Goal: Book appointment/travel/reservation

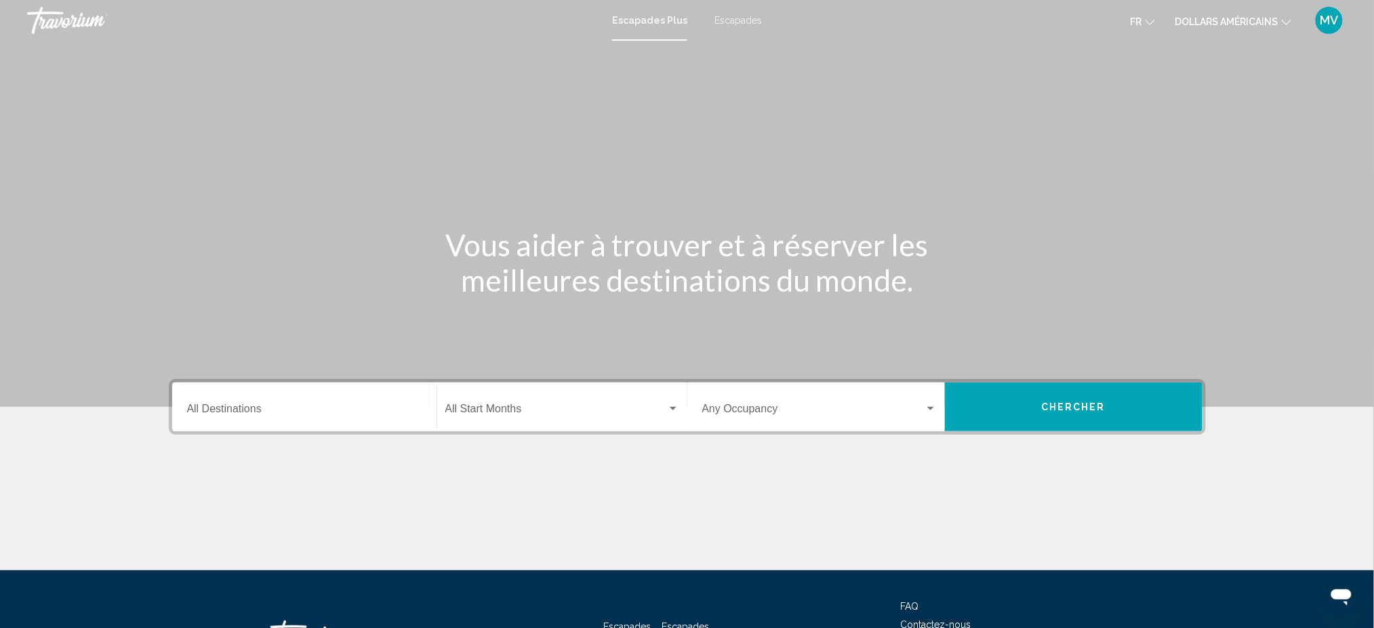
click at [315, 412] on input "Destination All Destinations" at bounding box center [304, 411] width 235 height 12
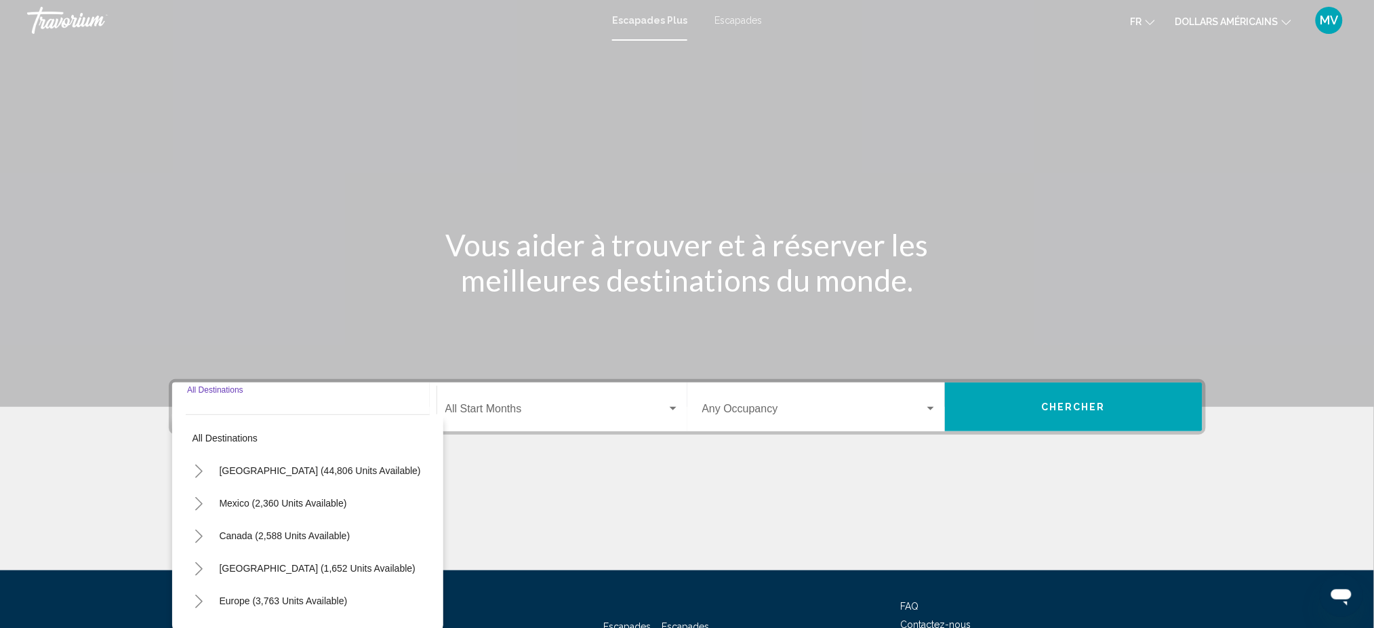
scroll to position [106, 0]
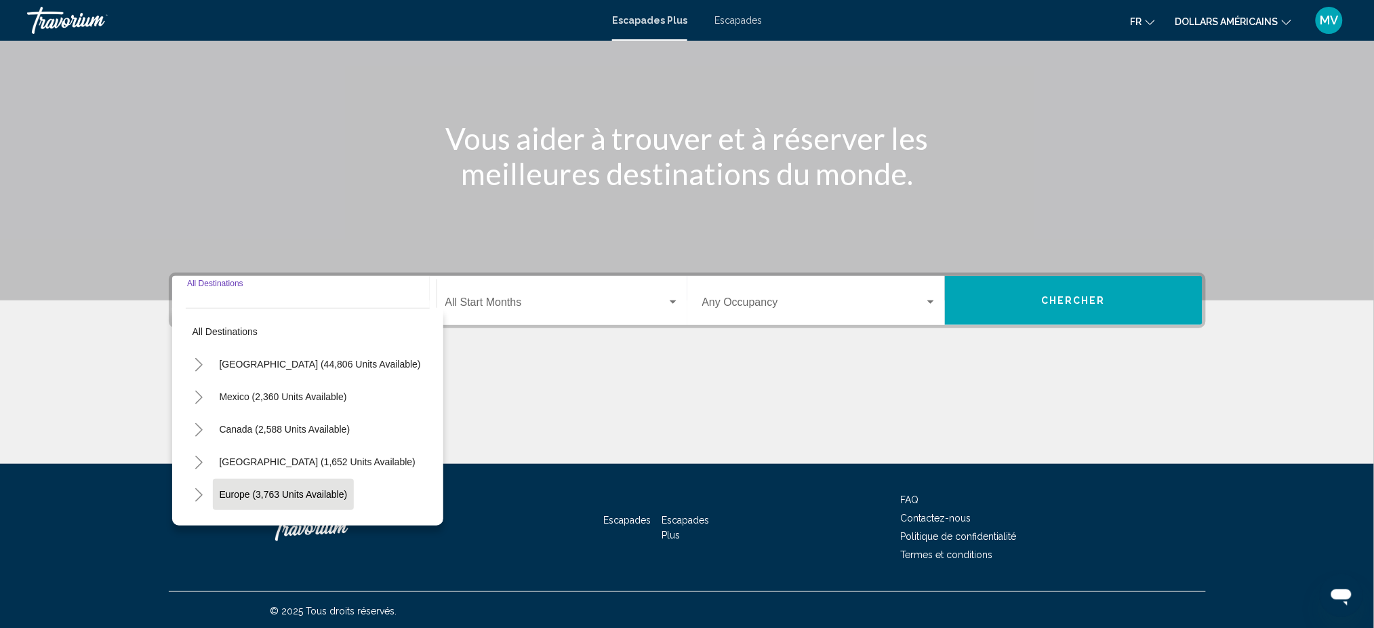
click at [290, 491] on span "Europe (3,763 units available)" at bounding box center [284, 494] width 128 height 11
type input "**********"
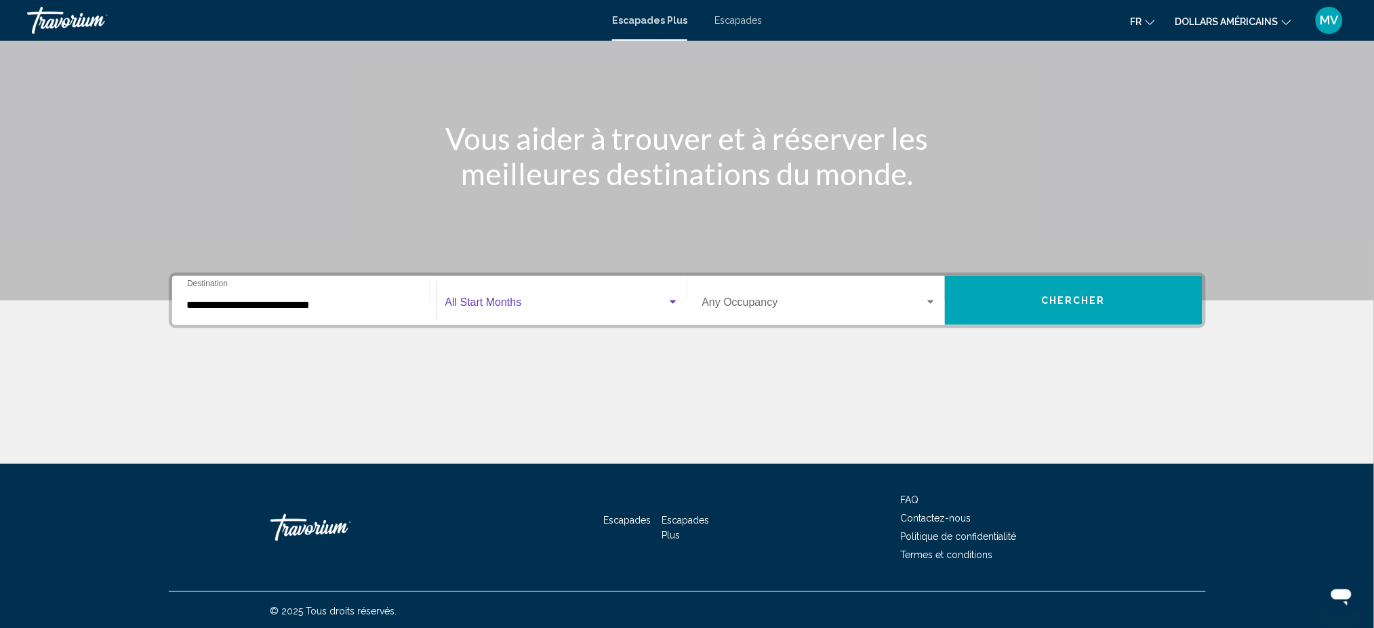
click at [559, 299] on span "Widget de recherche" at bounding box center [556, 305] width 222 height 12
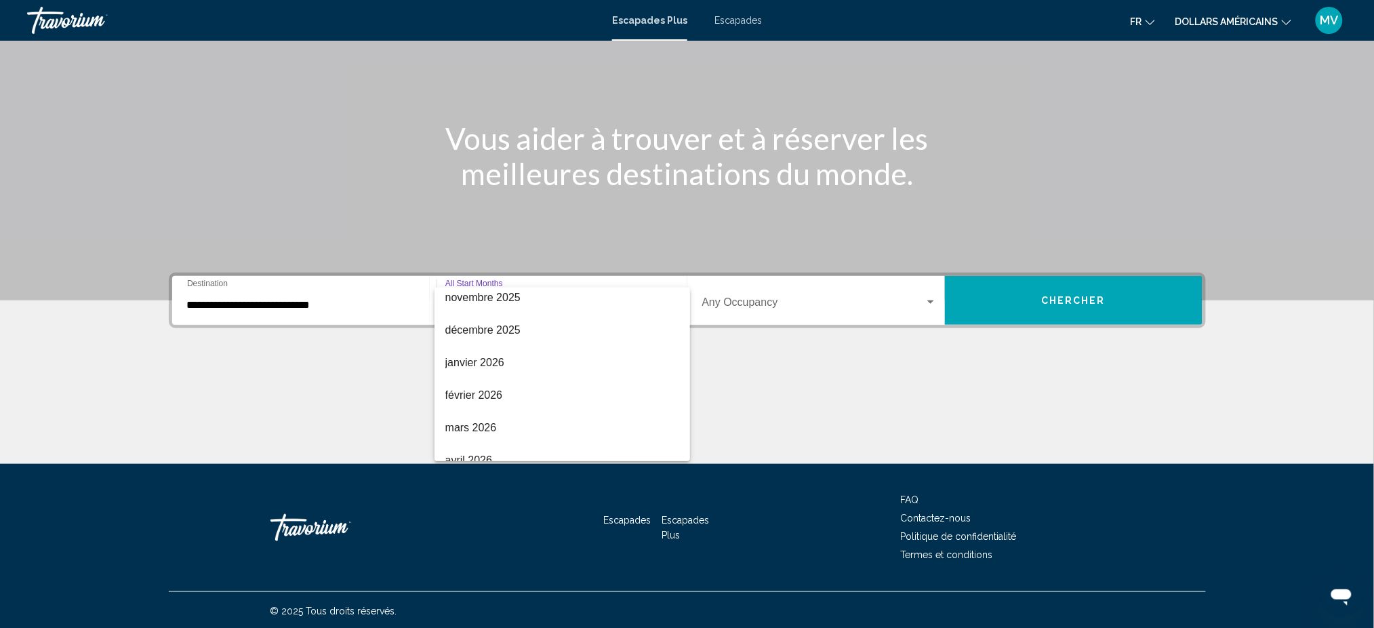
scroll to position [180, 0]
click at [485, 353] on font "février 2026" at bounding box center [474, 351] width 58 height 12
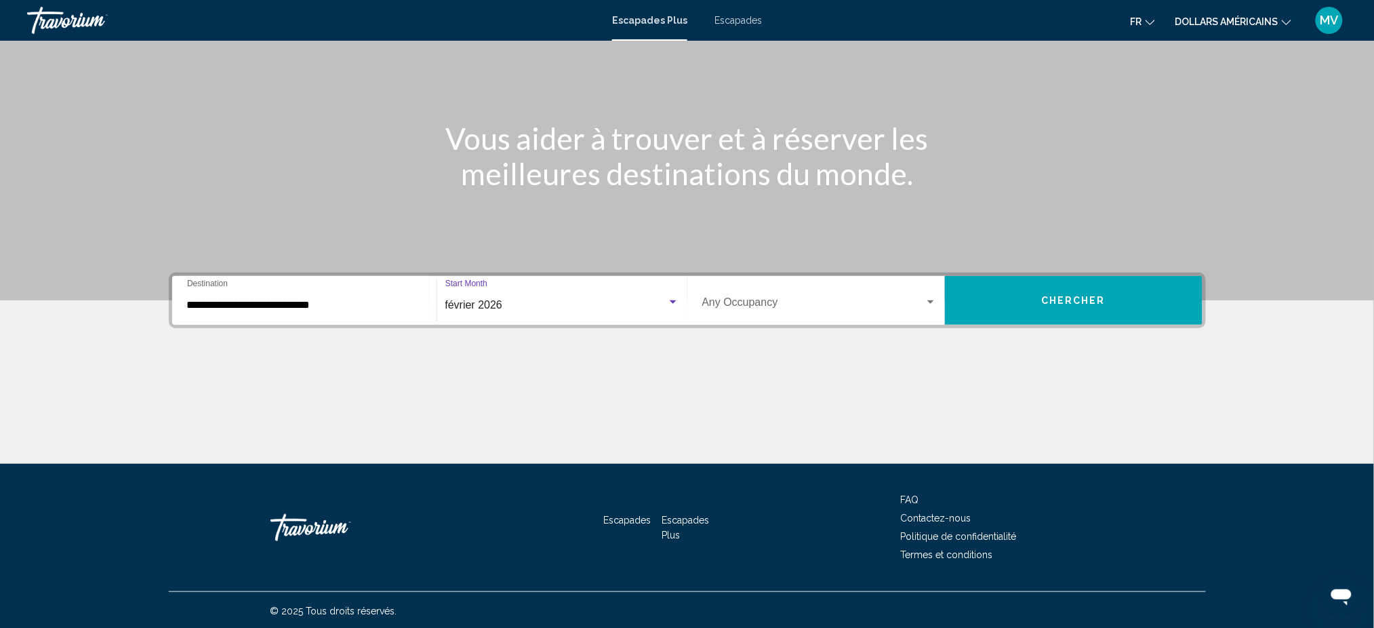
click at [751, 301] on span "Widget de recherche" at bounding box center [813, 305] width 222 height 12
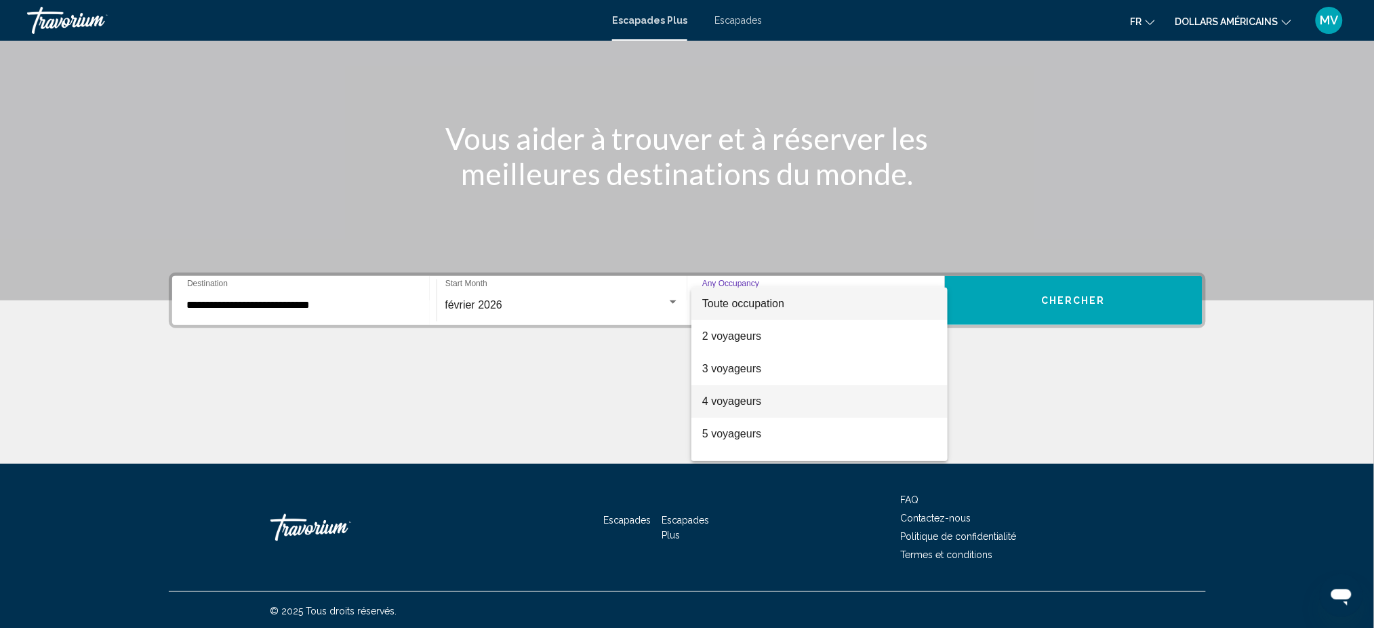
click at [738, 397] on font "4 voyageurs" at bounding box center [731, 401] width 59 height 12
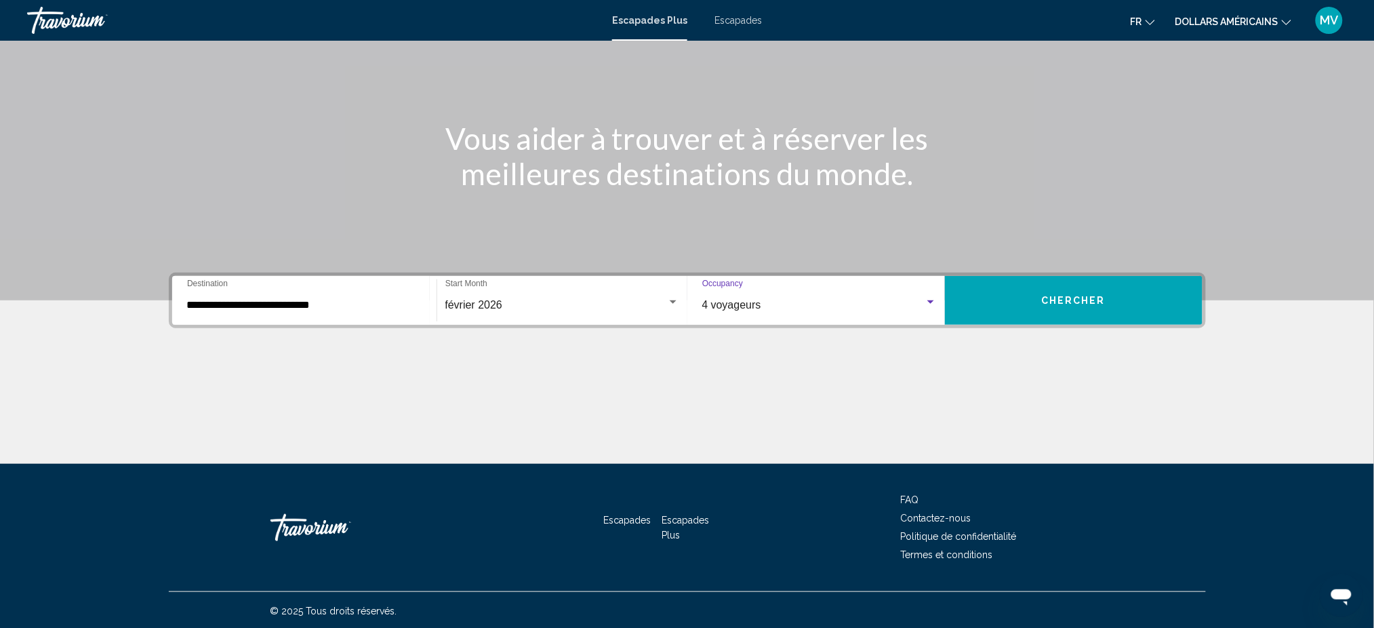
click at [992, 305] on button "Chercher" at bounding box center [1074, 300] width 258 height 49
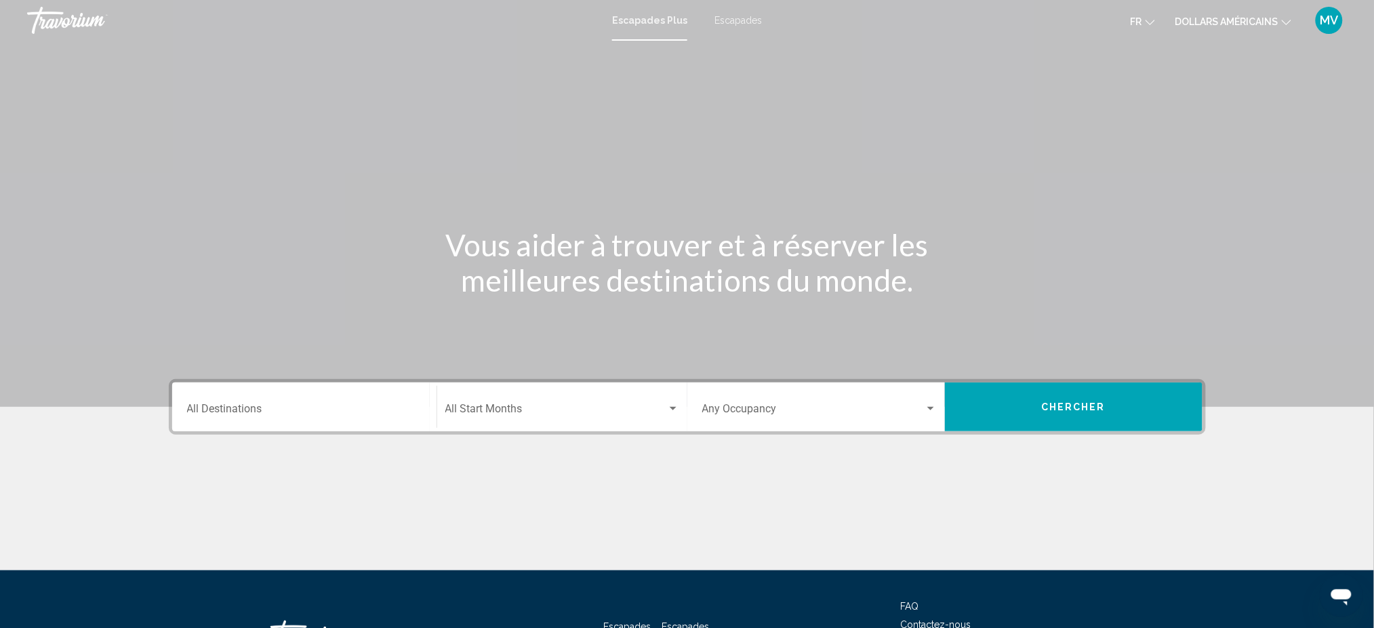
click at [844, 396] on div "Occupancy Any Occupancy" at bounding box center [819, 407] width 235 height 43
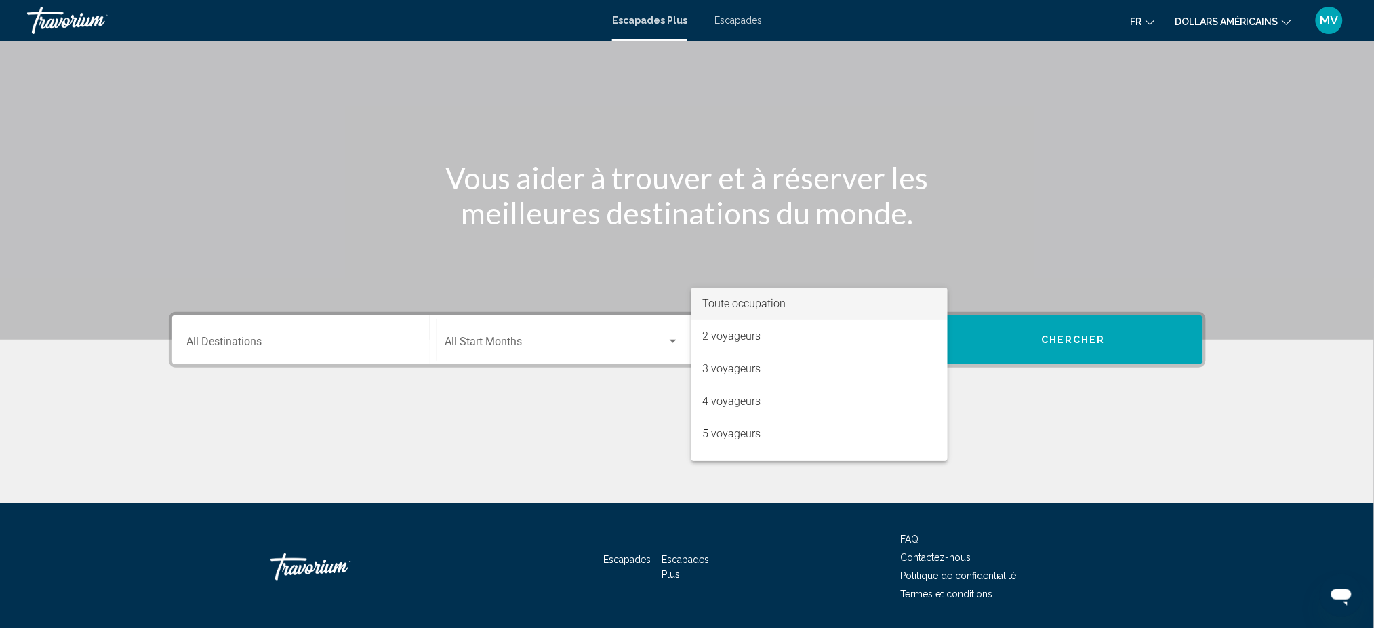
scroll to position [106, 0]
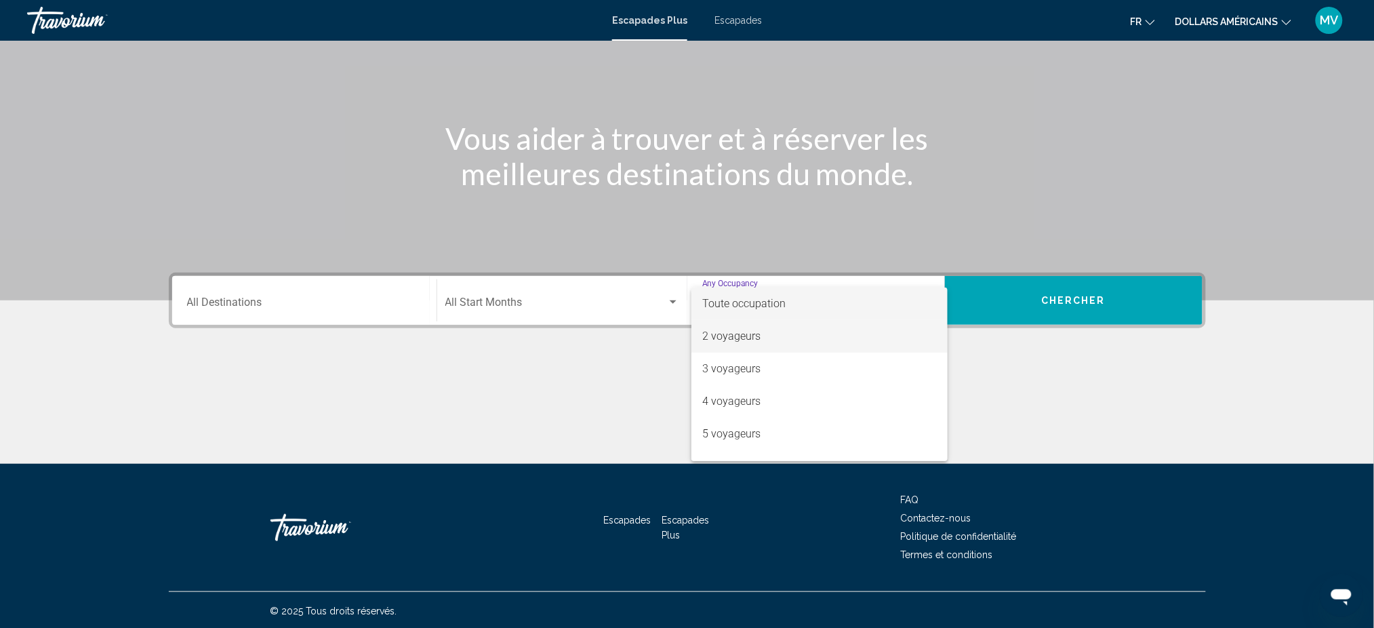
click at [761, 344] on span "2 voyageurs" at bounding box center [819, 336] width 235 height 33
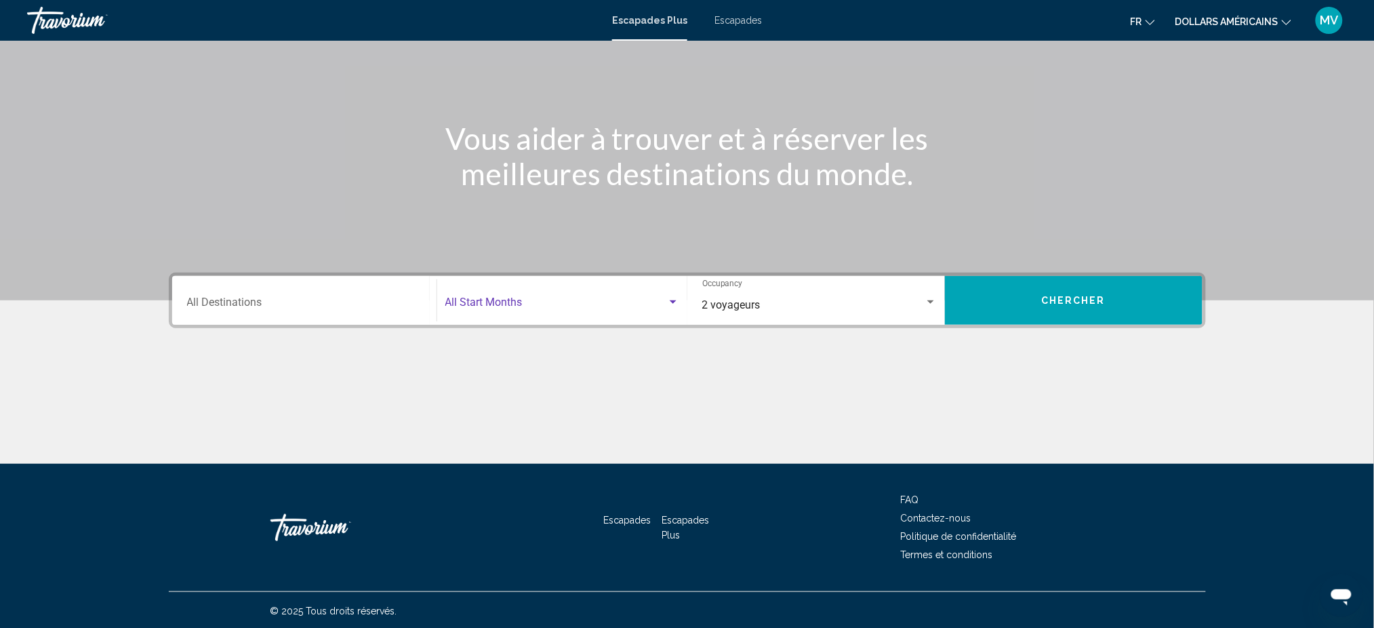
click at [635, 300] on span "Search widget" at bounding box center [556, 305] width 222 height 12
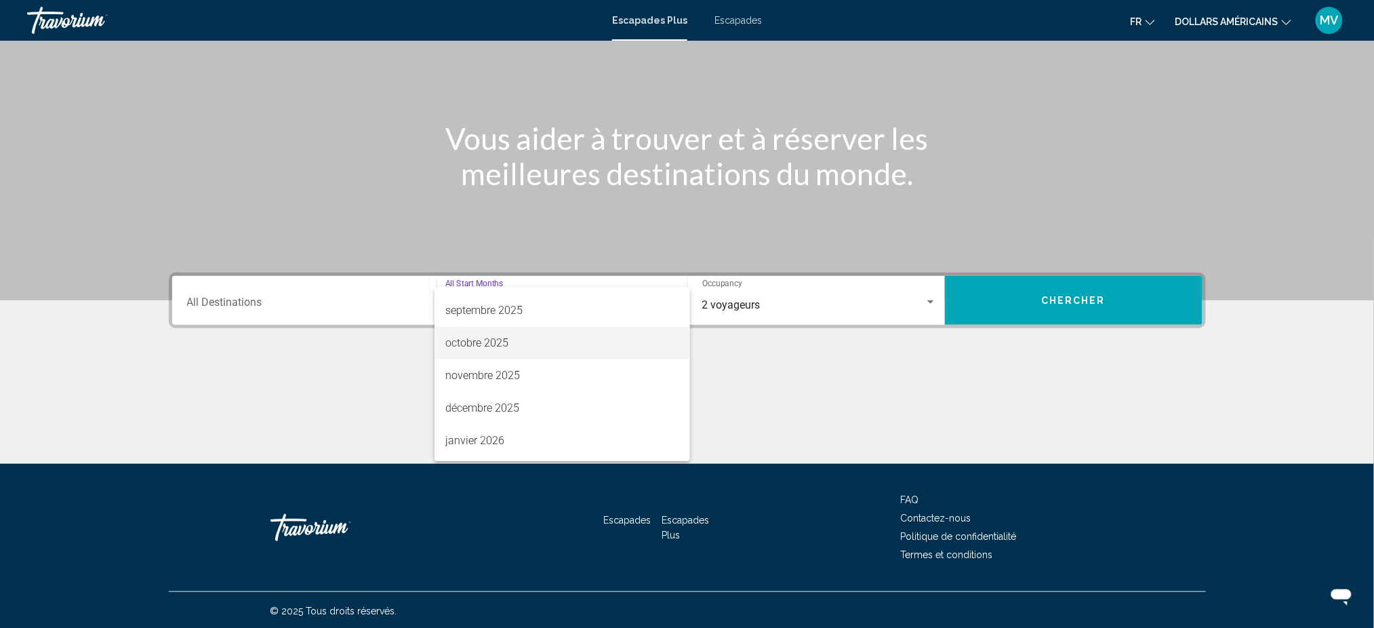
scroll to position [90, 0]
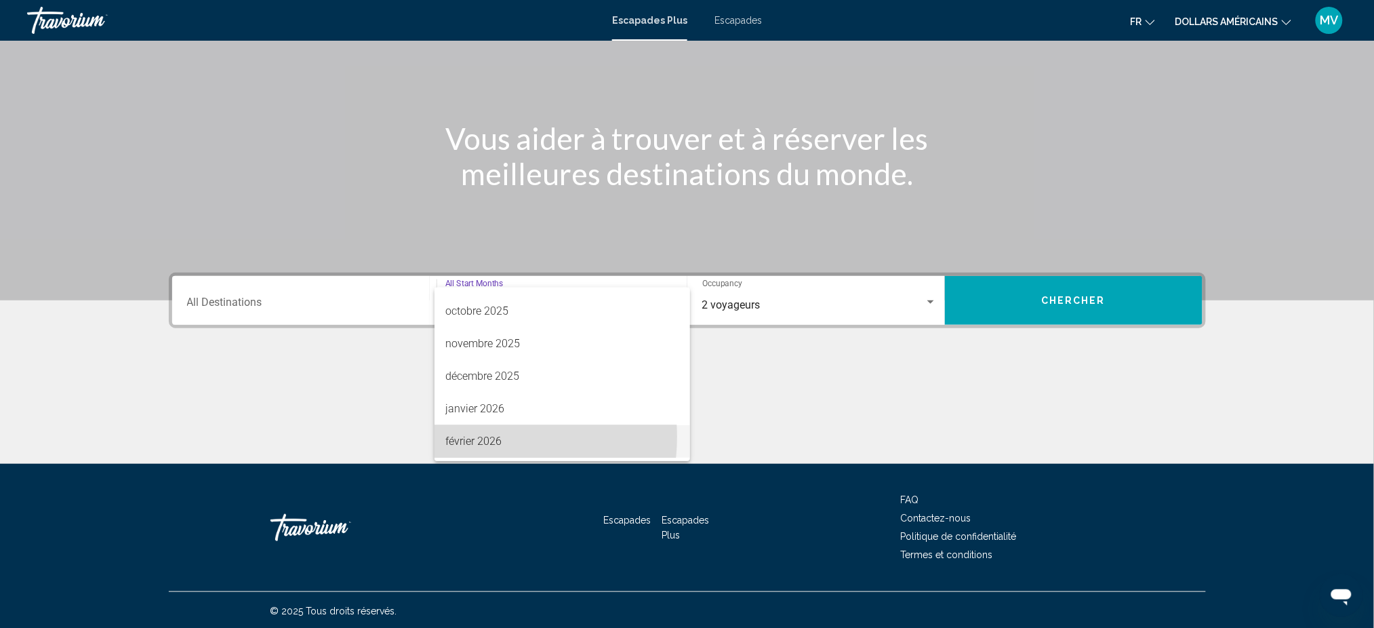
click at [496, 437] on font "février 2026" at bounding box center [473, 441] width 56 height 13
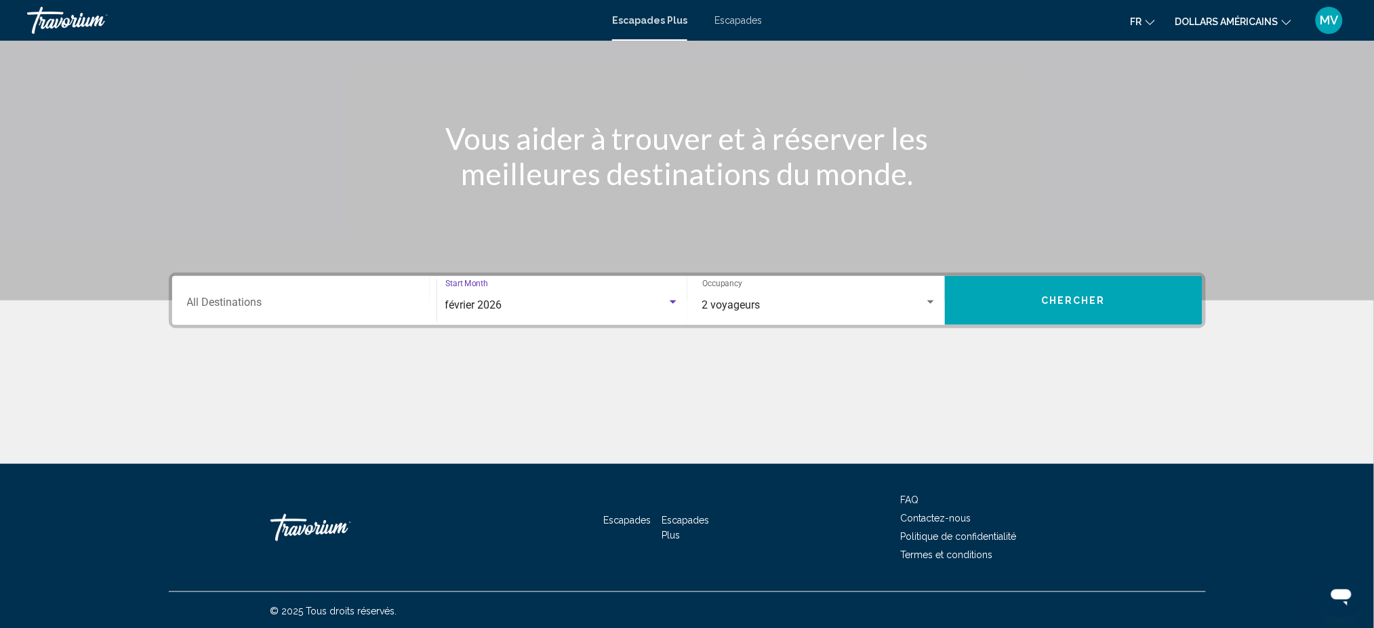
click at [384, 308] on input "Destination All Destinations" at bounding box center [304, 305] width 235 height 12
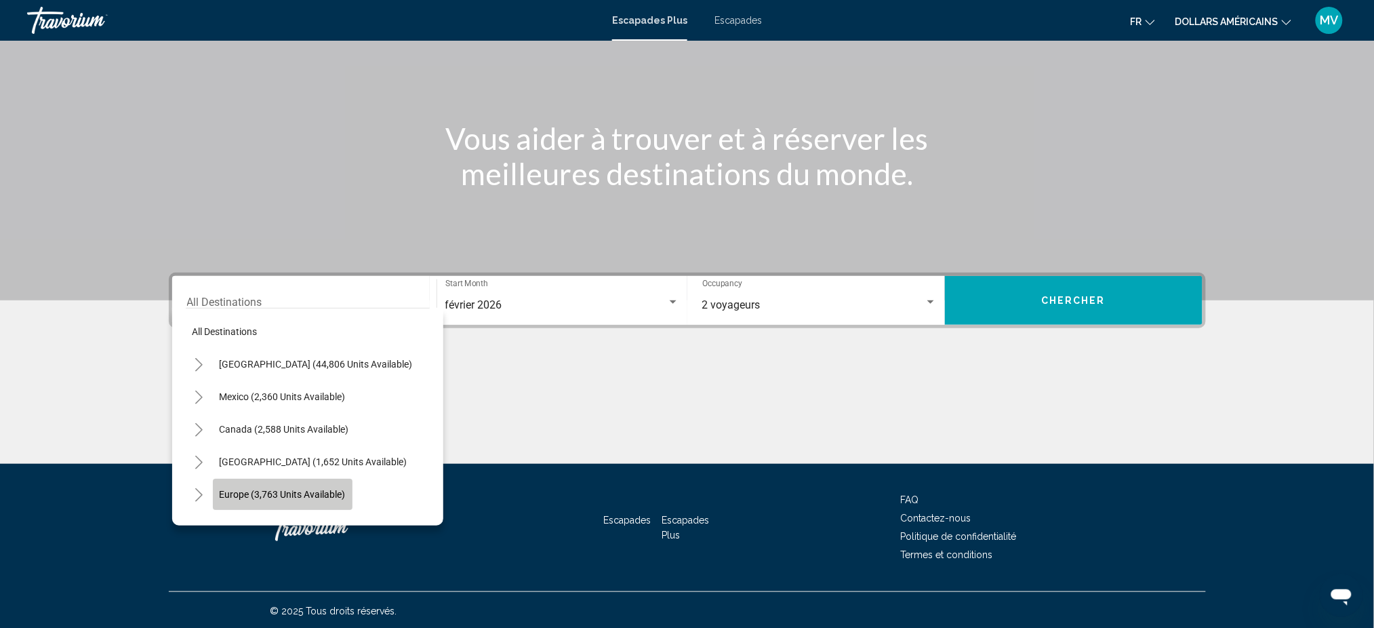
click at [296, 496] on span "Europe (3,763 units available)" at bounding box center [283, 494] width 126 height 11
type input "**********"
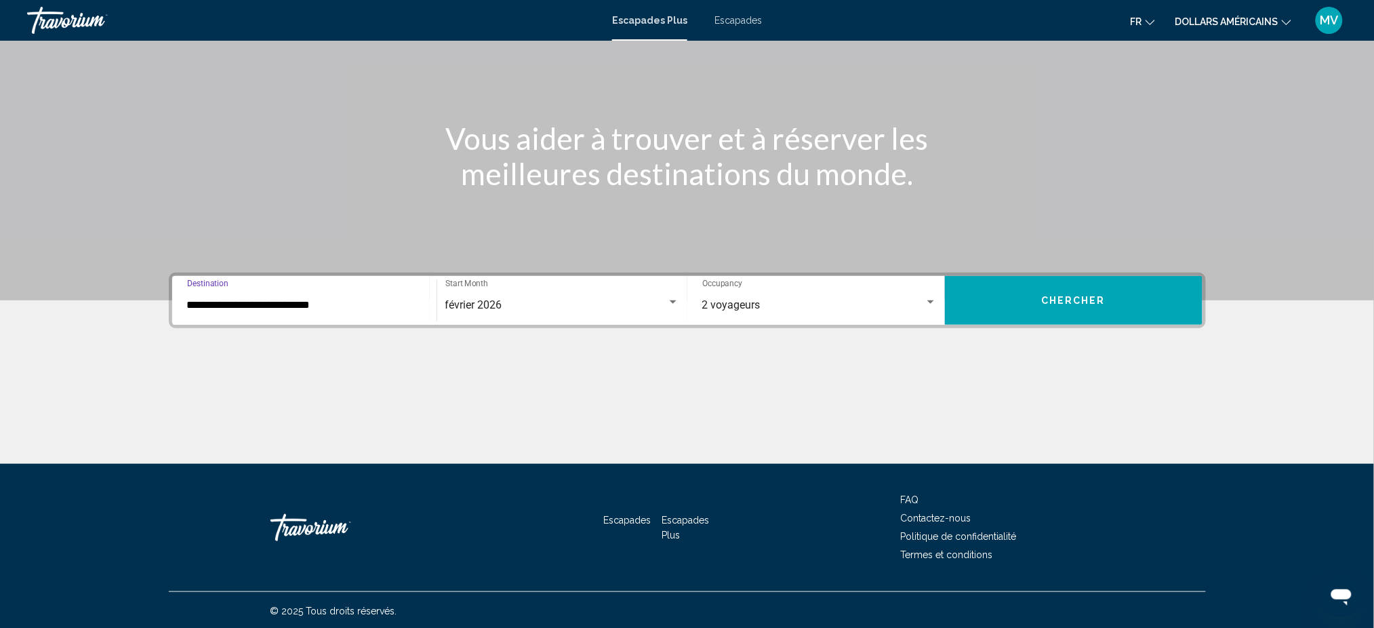
click at [1142, 307] on button "Chercher" at bounding box center [1074, 300] width 258 height 49
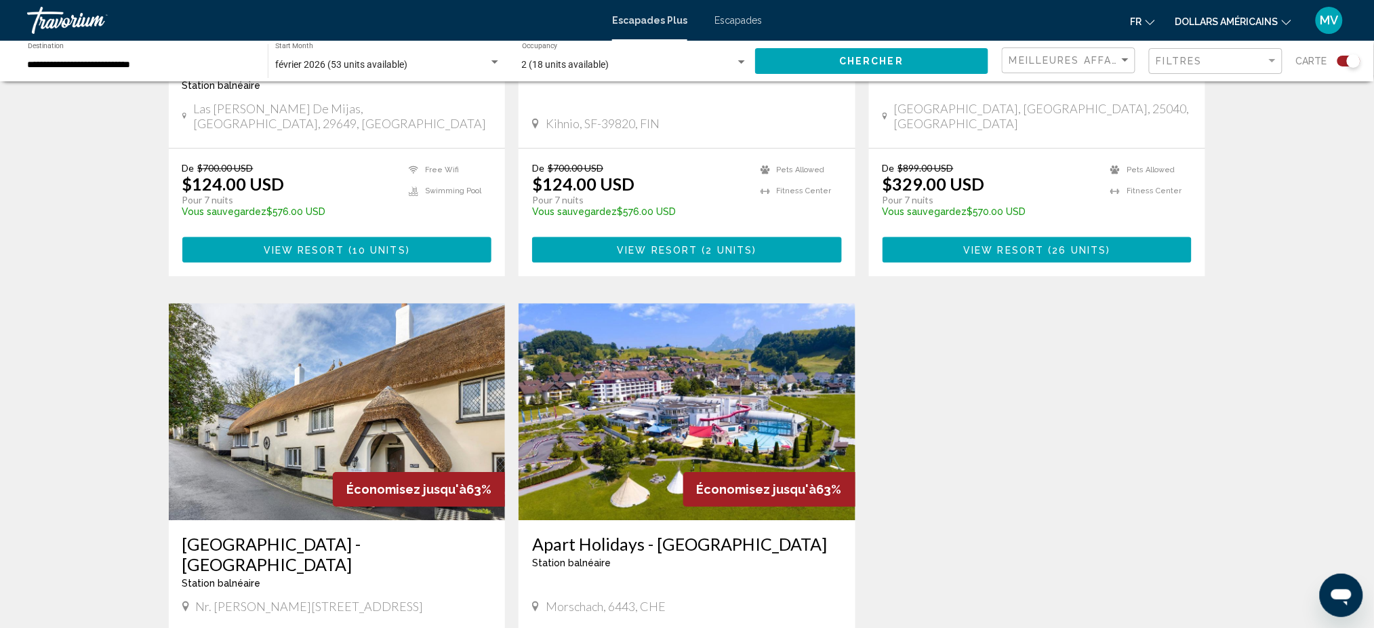
scroll to position [1265, 0]
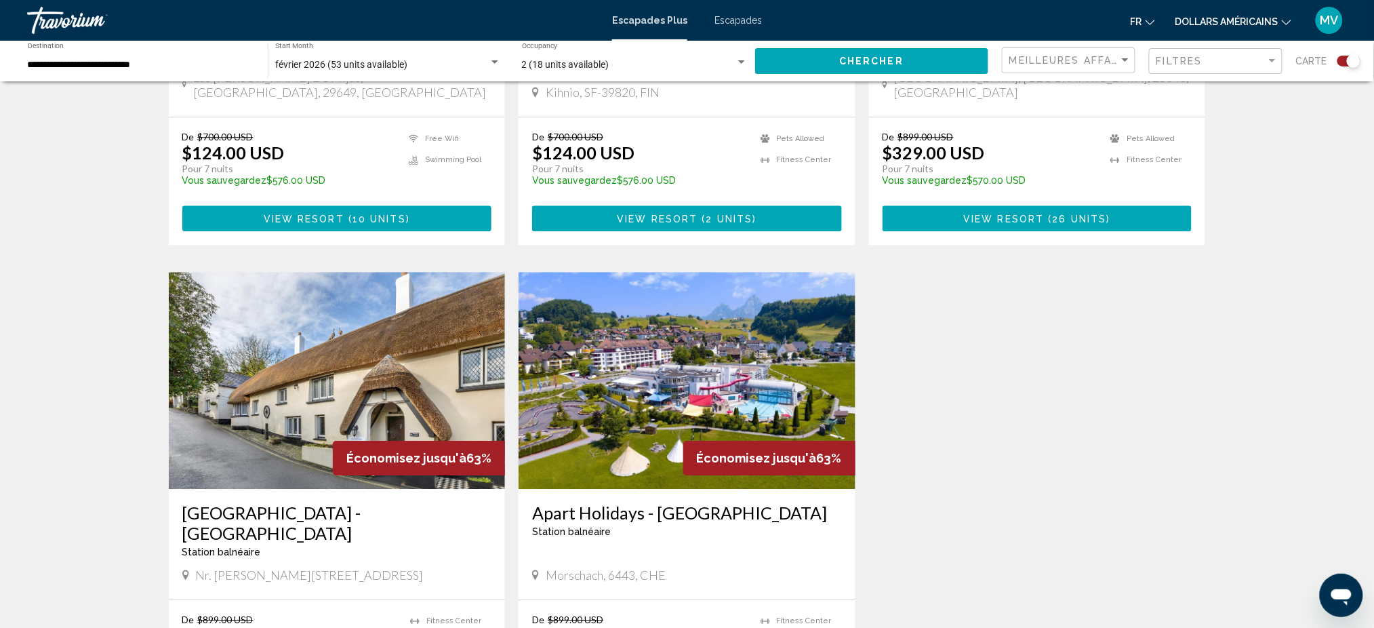
click at [662, 384] on img "Contenu principal" at bounding box center [687, 380] width 337 height 217
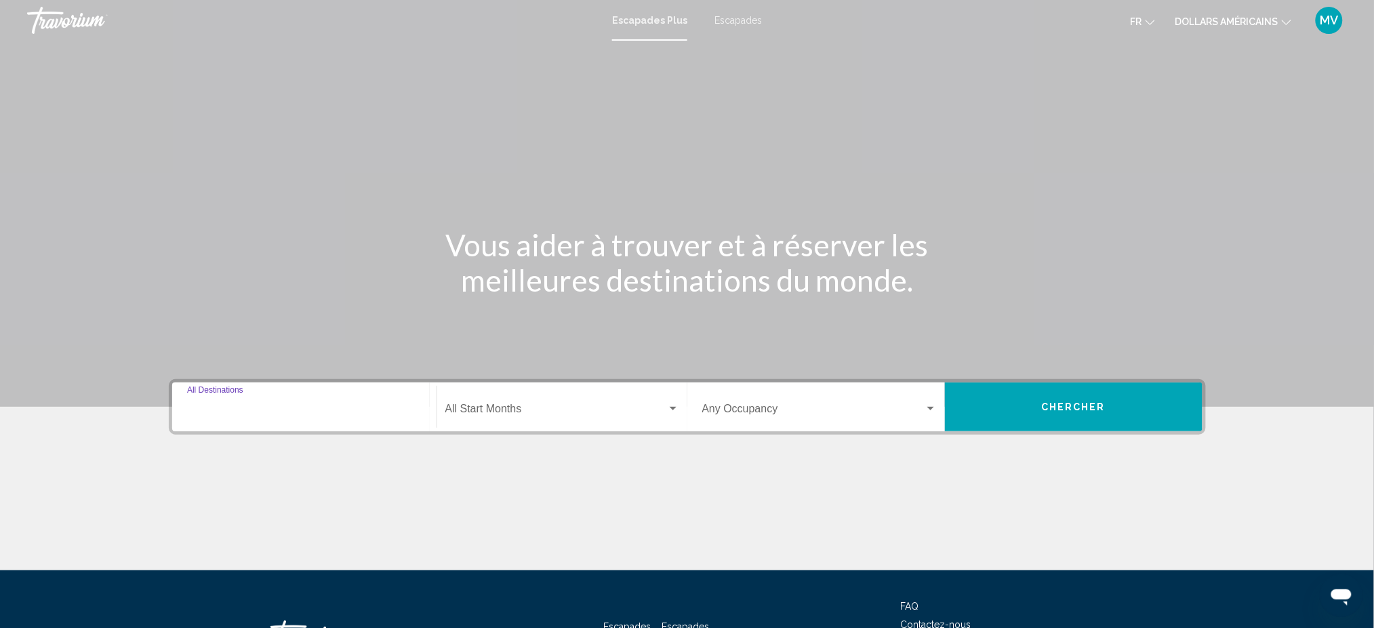
click at [286, 409] on input "Destination All Destinations" at bounding box center [304, 411] width 235 height 12
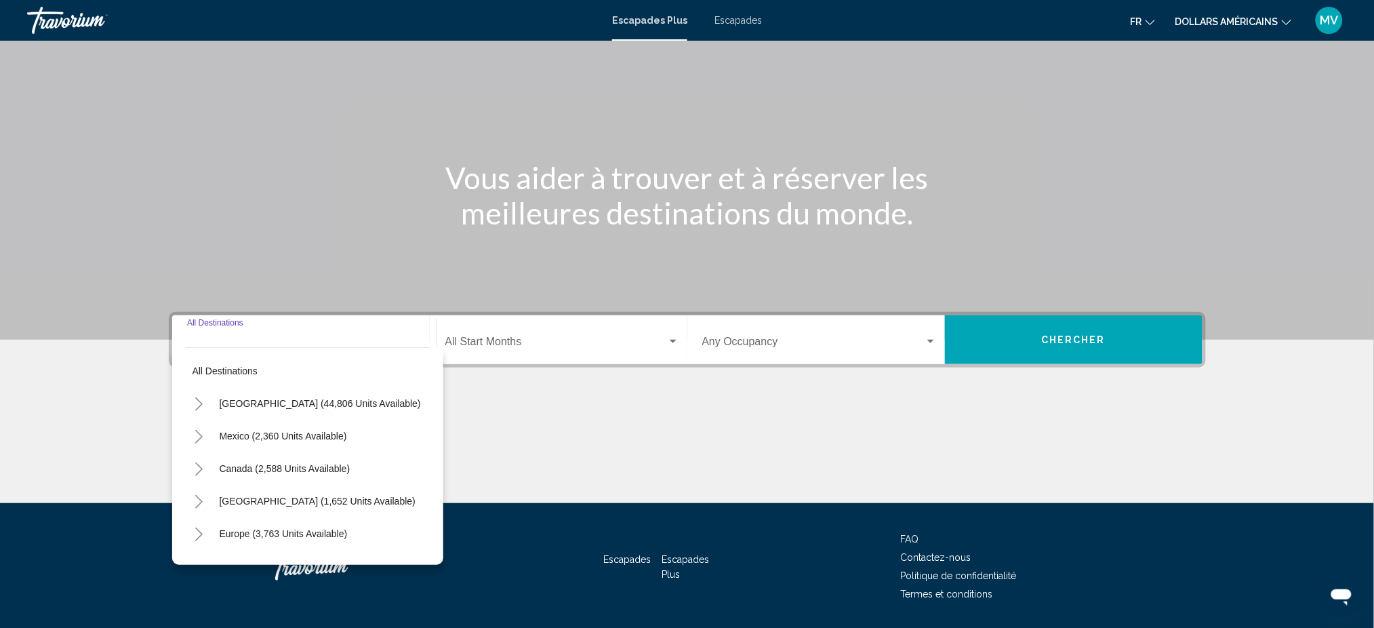
scroll to position [106, 0]
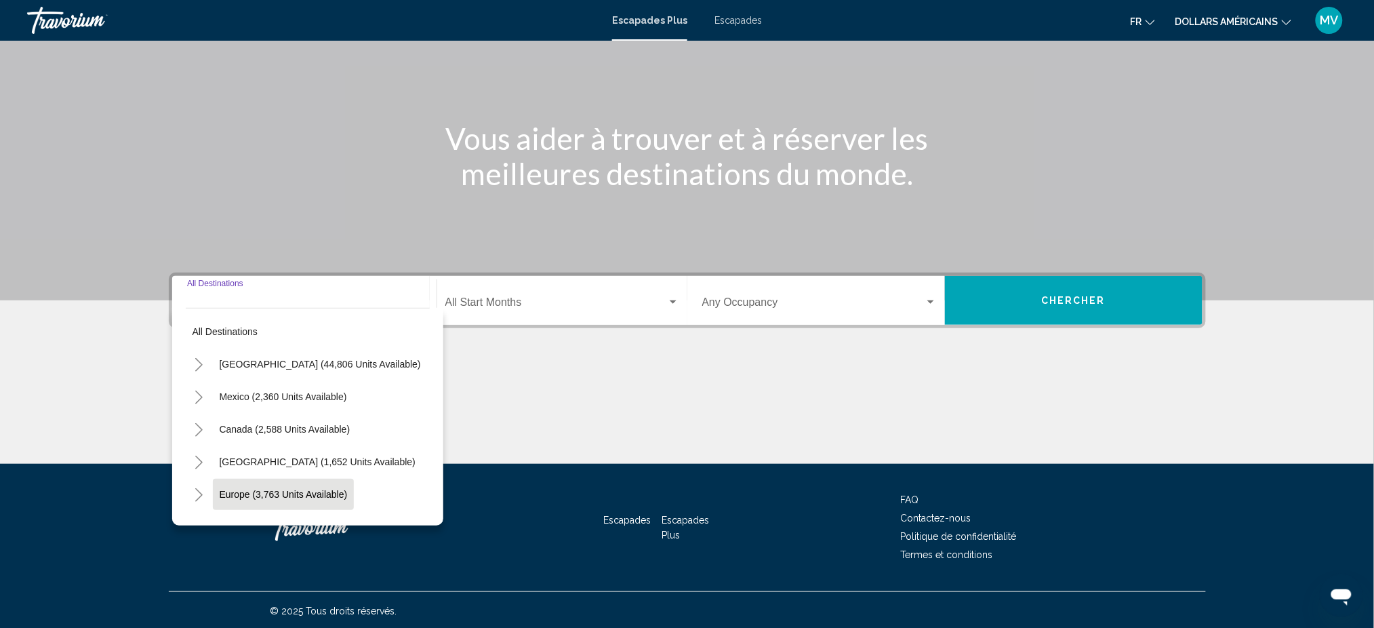
click at [296, 490] on span "Europe (3,763 units available)" at bounding box center [284, 494] width 128 height 11
type input "**********"
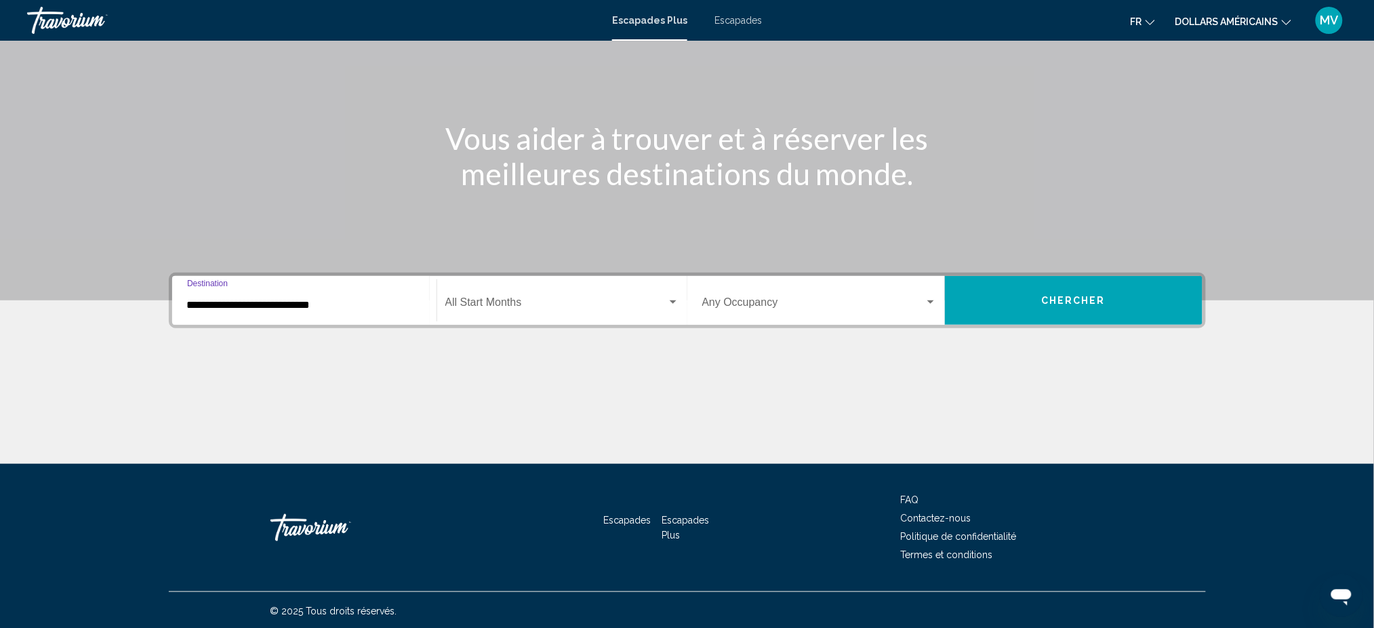
click at [538, 306] on span "Widget de recherche" at bounding box center [556, 305] width 222 height 12
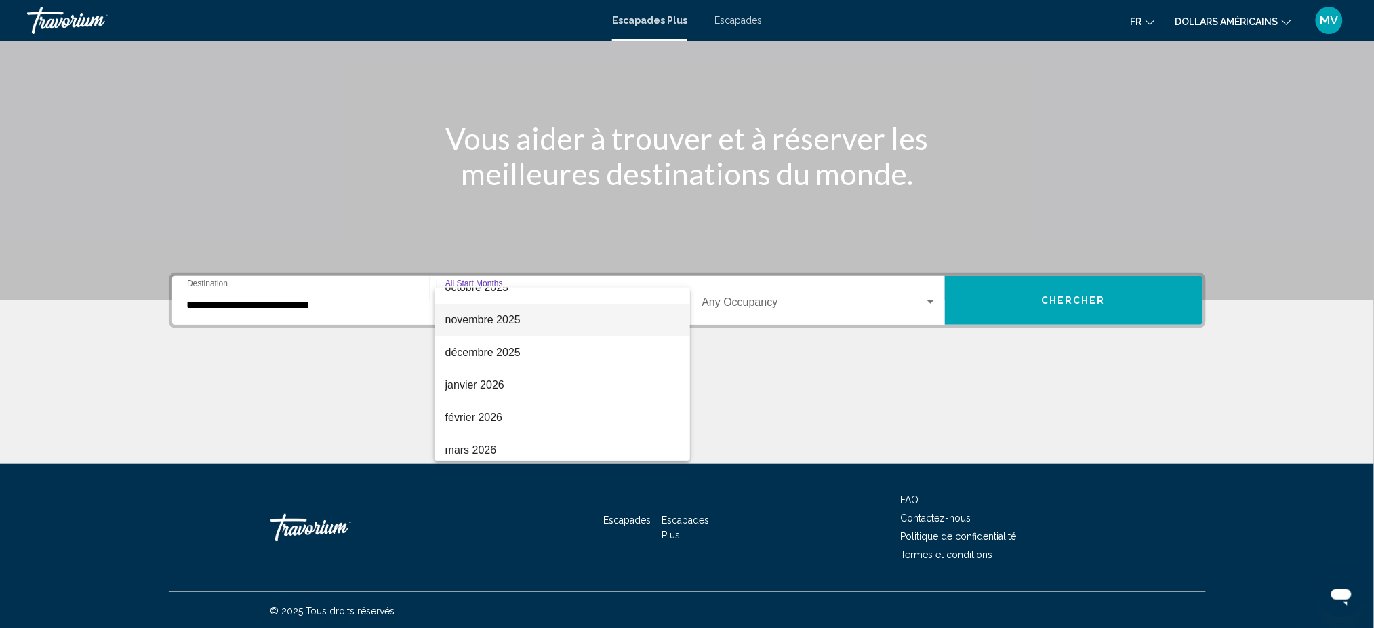
scroll to position [180, 0]
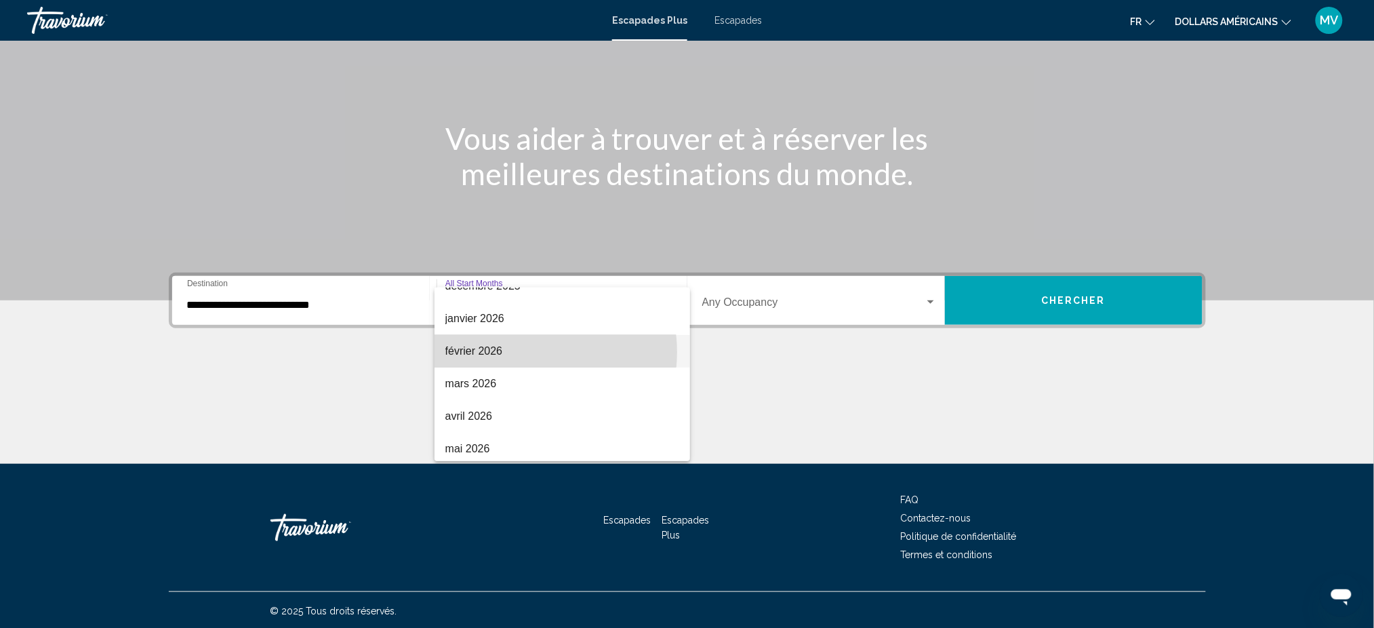
click at [525, 351] on span "février 2026" at bounding box center [562, 351] width 234 height 33
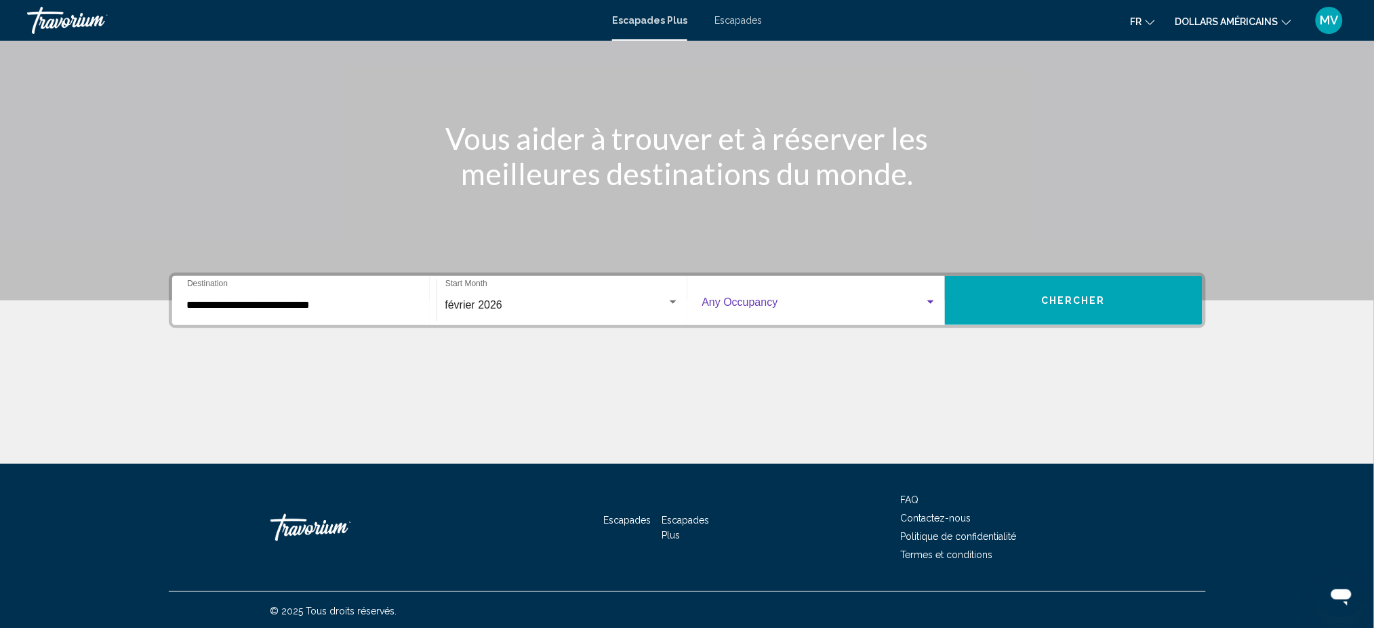
click at [779, 299] on span "Widget de recherche" at bounding box center [813, 305] width 222 height 12
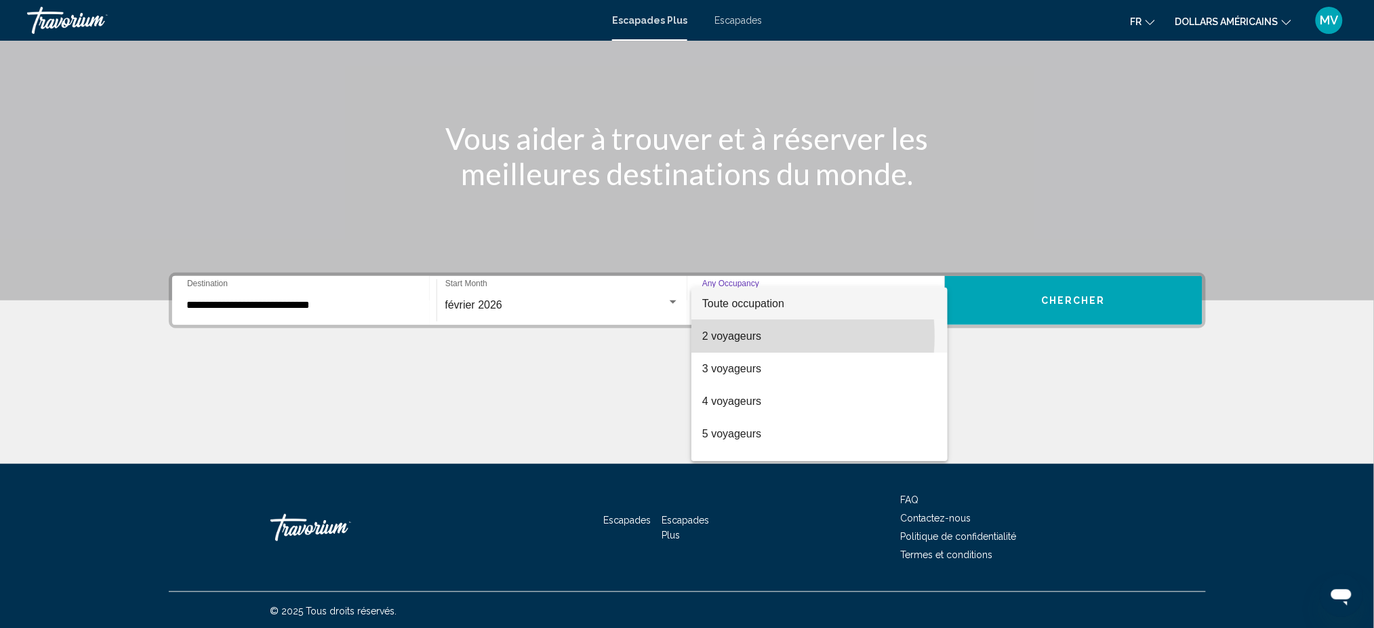
click at [751, 336] on font "2 voyageurs" at bounding box center [731, 336] width 59 height 12
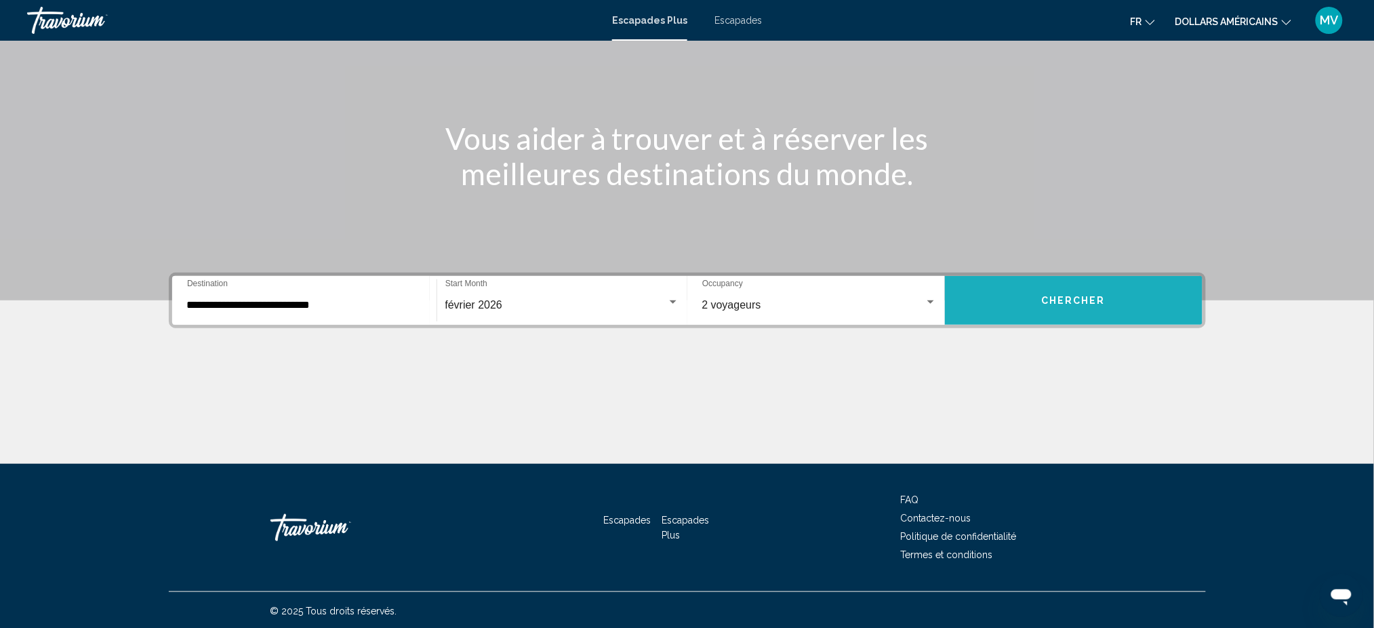
click at [1058, 300] on span "Chercher" at bounding box center [1073, 301] width 64 height 11
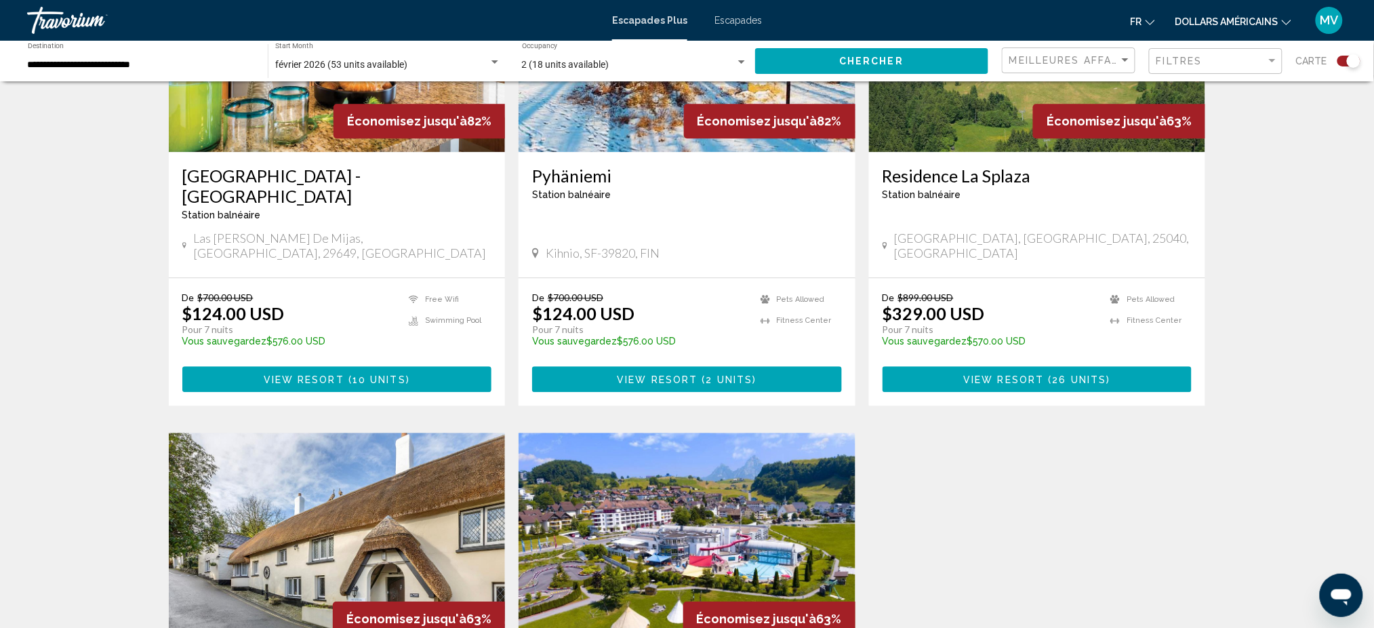
scroll to position [1085, 0]
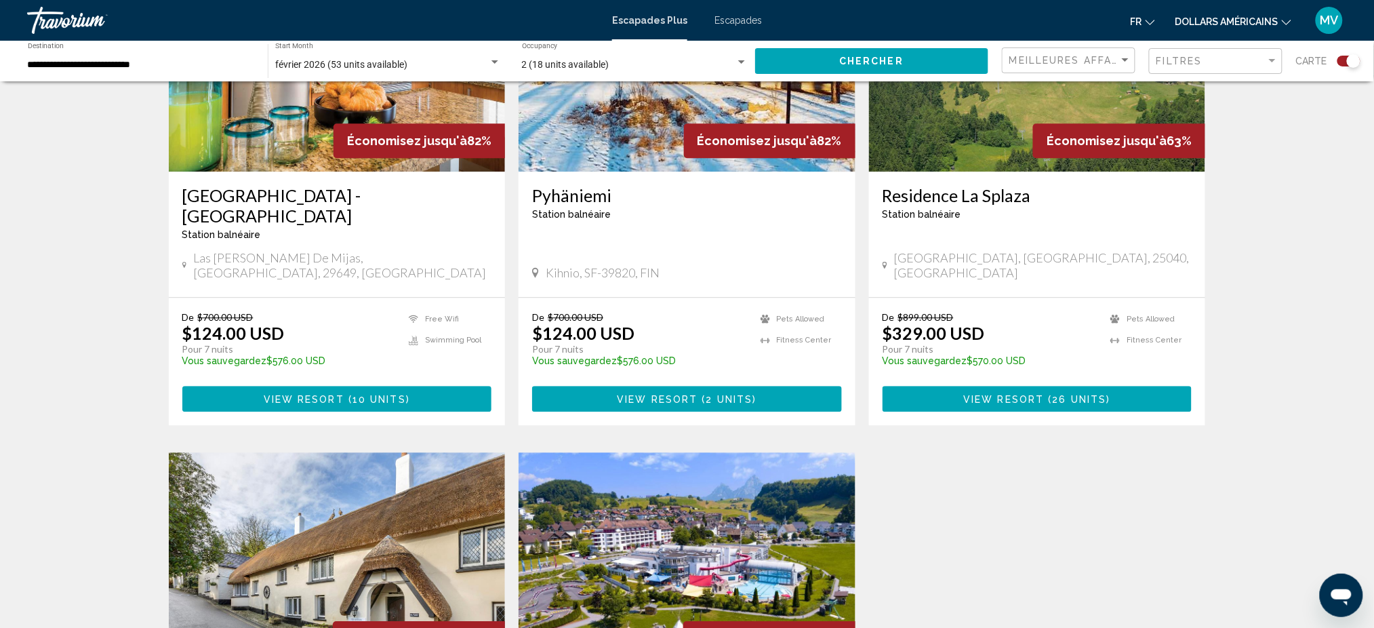
click at [679, 394] on span "View Resort" at bounding box center [657, 399] width 81 height 11
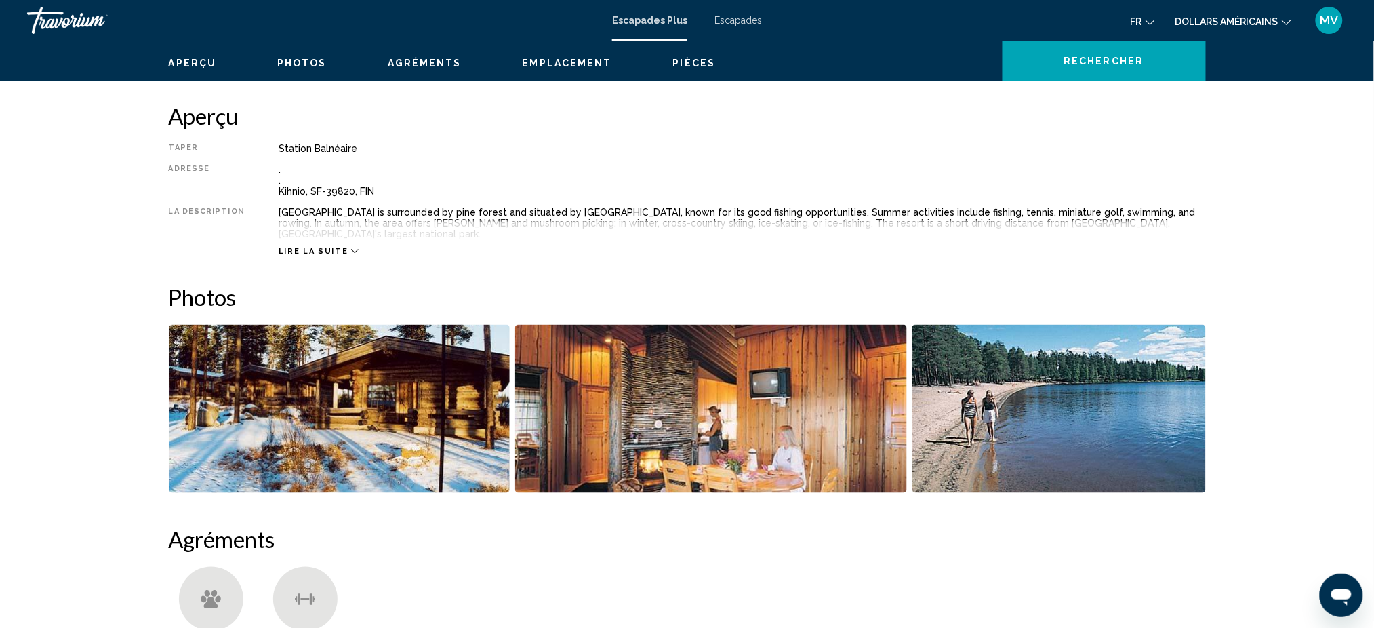
scroll to position [271, 0]
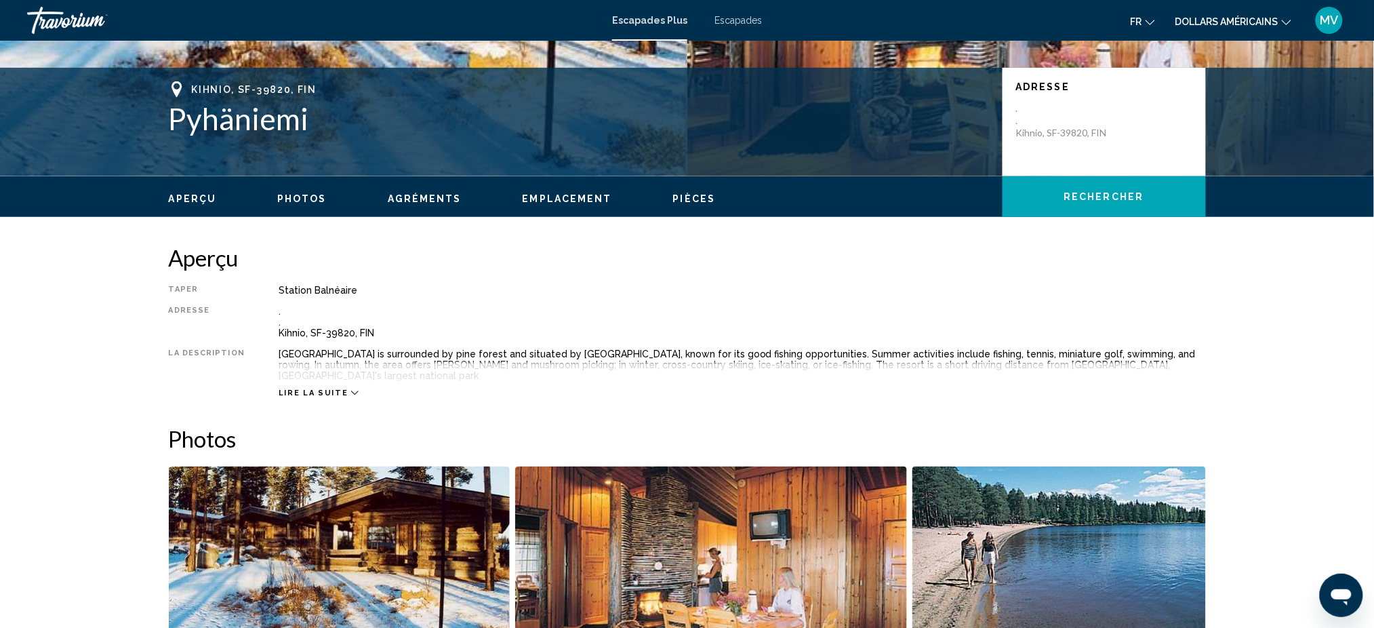
click at [351, 389] on icon "Contenu principal" at bounding box center [354, 392] width 7 height 7
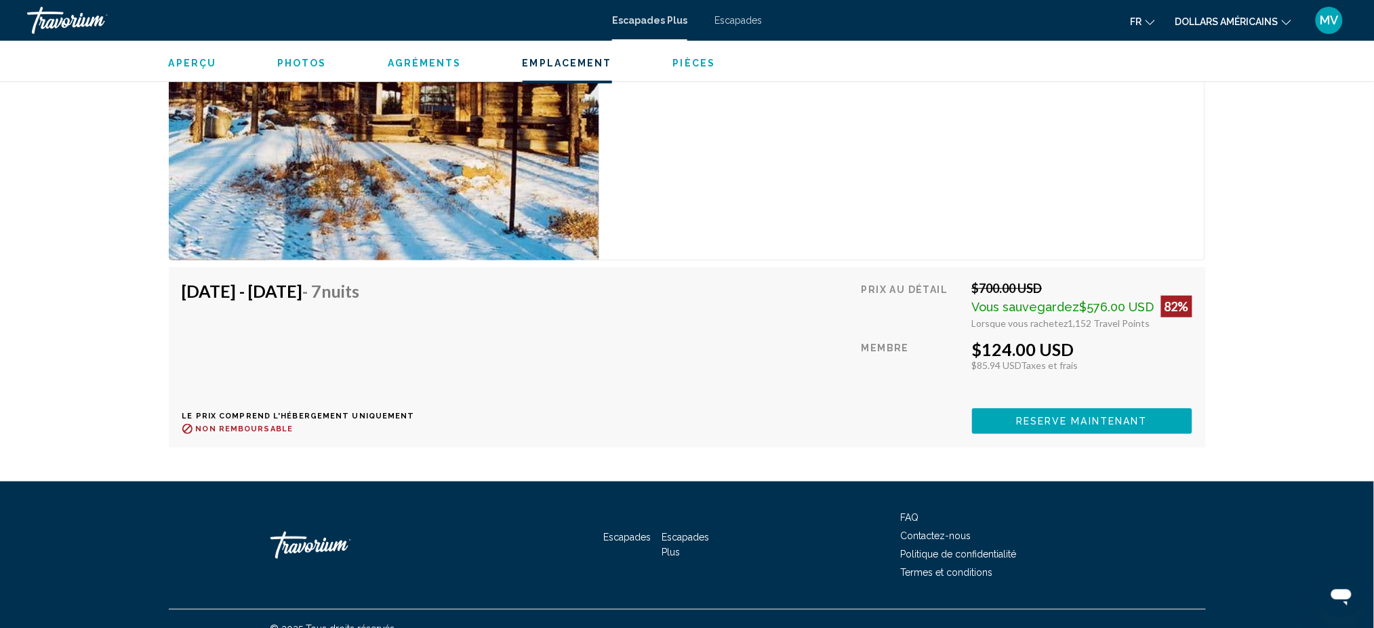
scroll to position [2086, 0]
